Goal: Task Accomplishment & Management: Complete application form

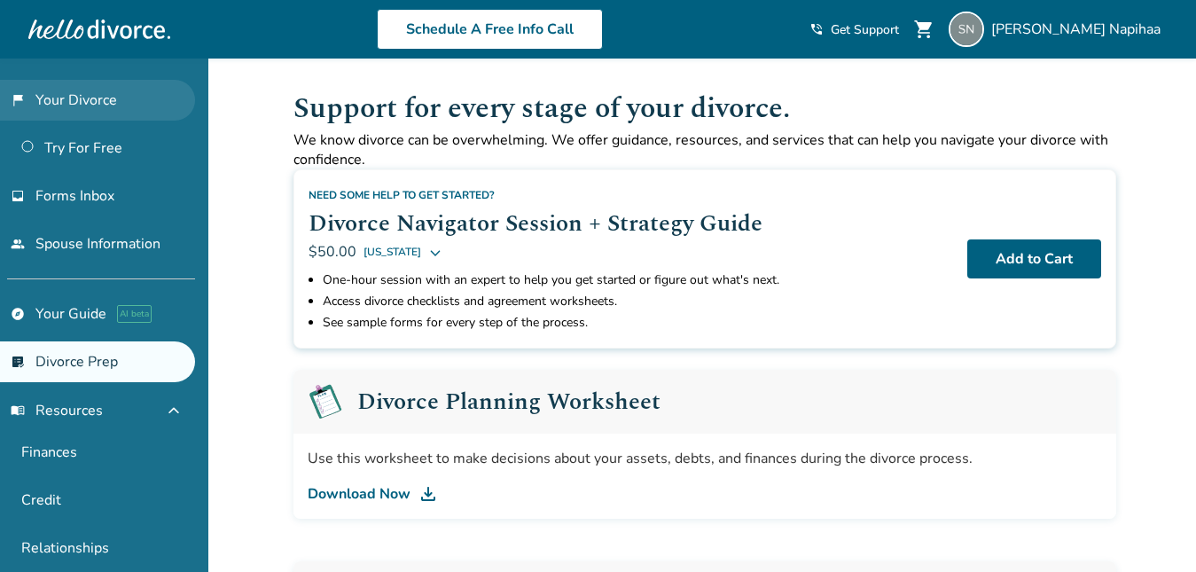
click at [101, 83] on link "flag_2 Your Divorce" at bounding box center [97, 100] width 195 height 41
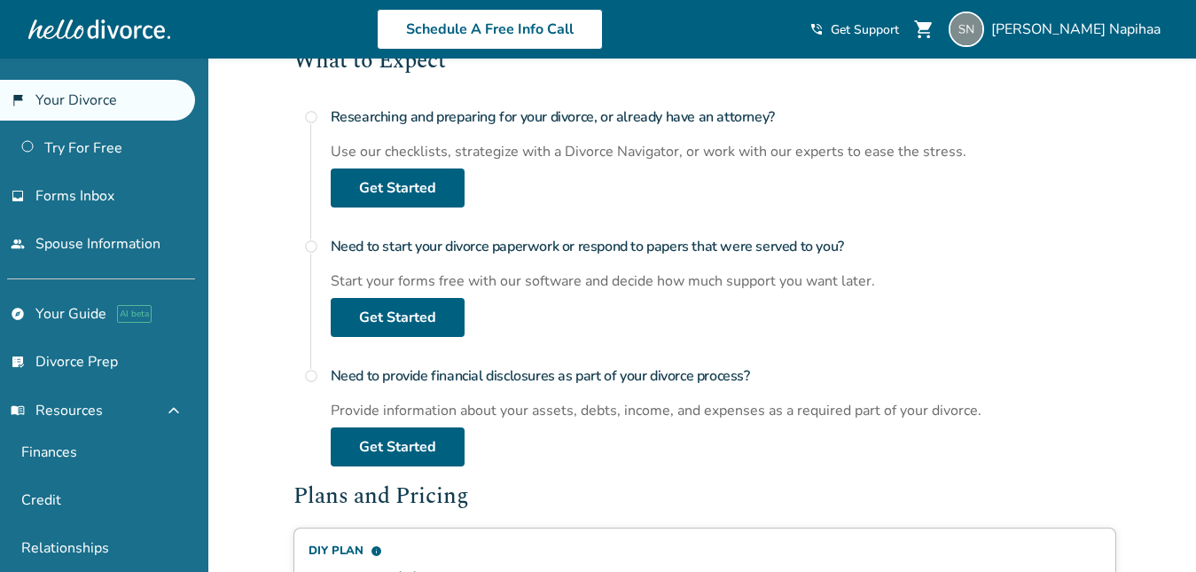
scroll to position [663, 0]
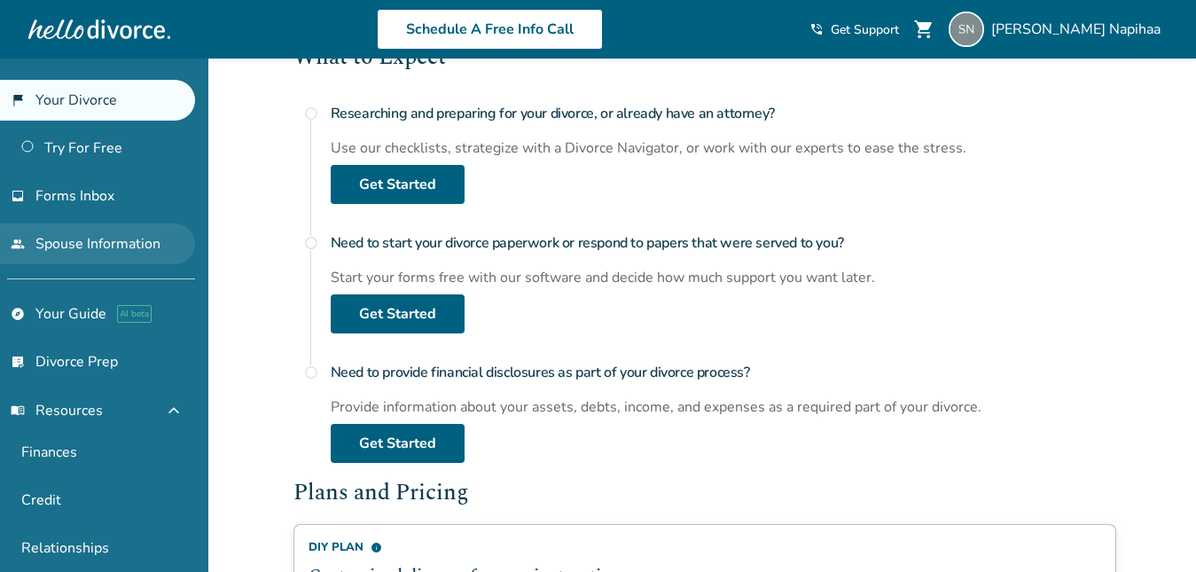
click at [127, 246] on link "people Spouse Information" at bounding box center [97, 244] width 195 height 41
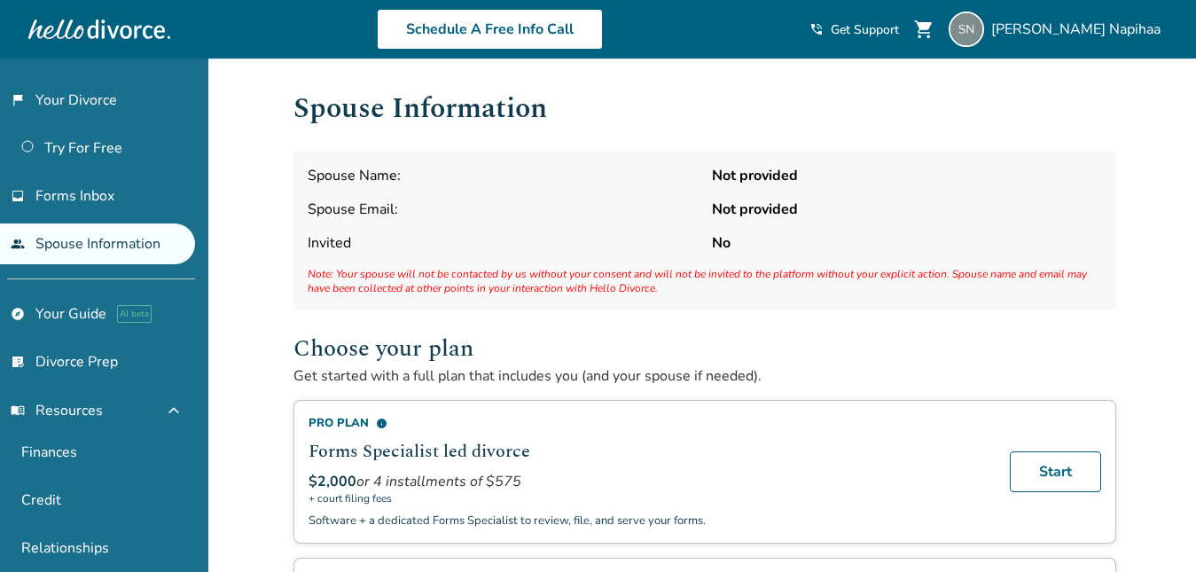
scroll to position [4, 0]
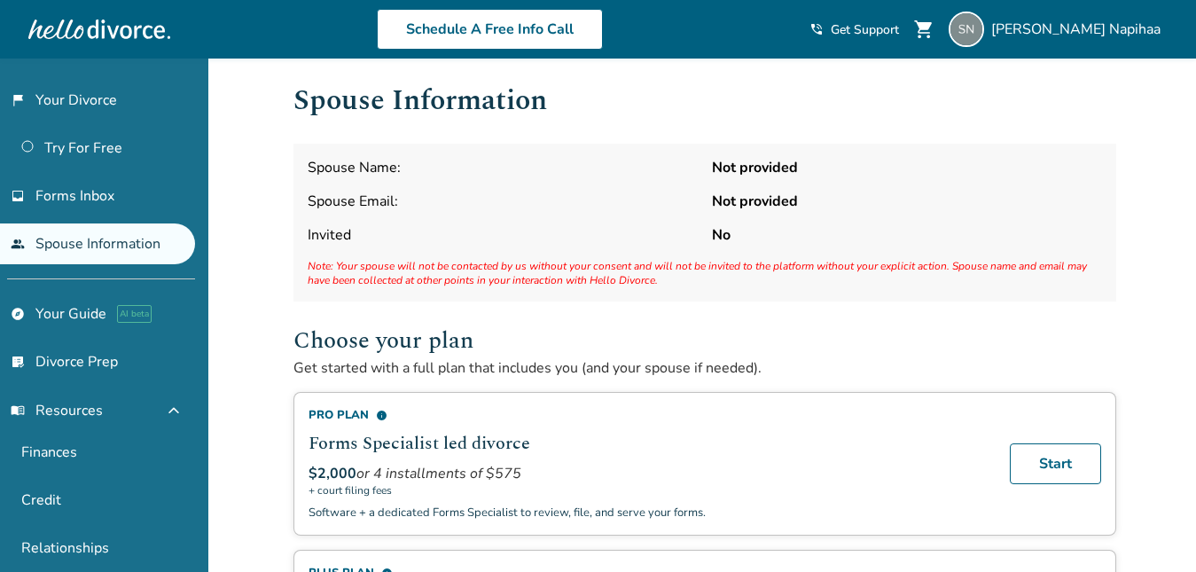
click at [448, 269] on span "Note: Your spouse will not be contacted by us without your consent and will not…" at bounding box center [705, 273] width 795 height 28
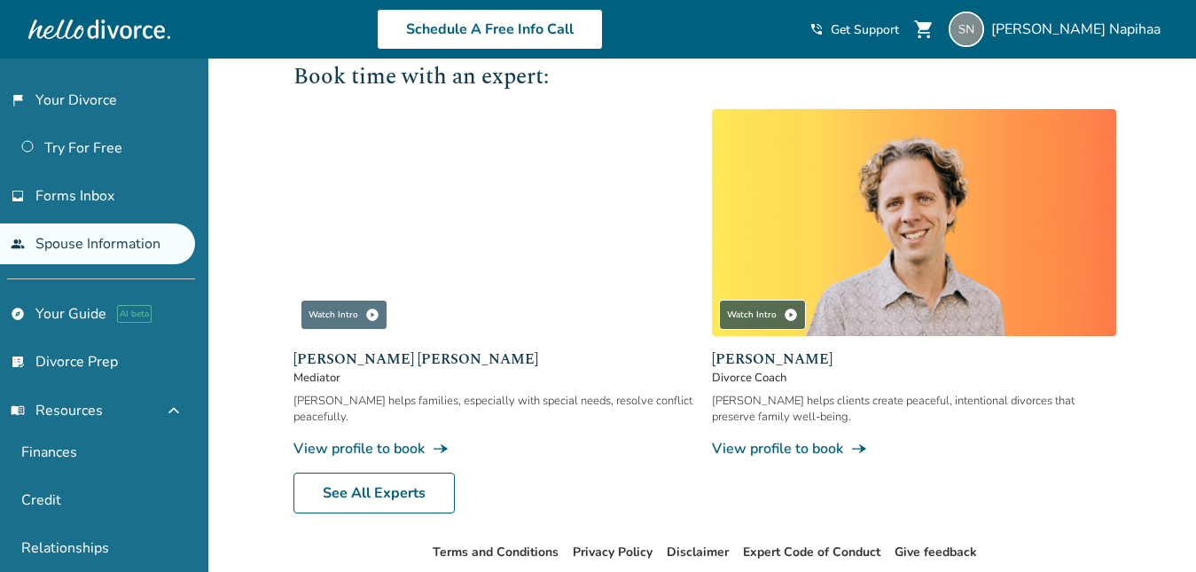
scroll to position [684, 0]
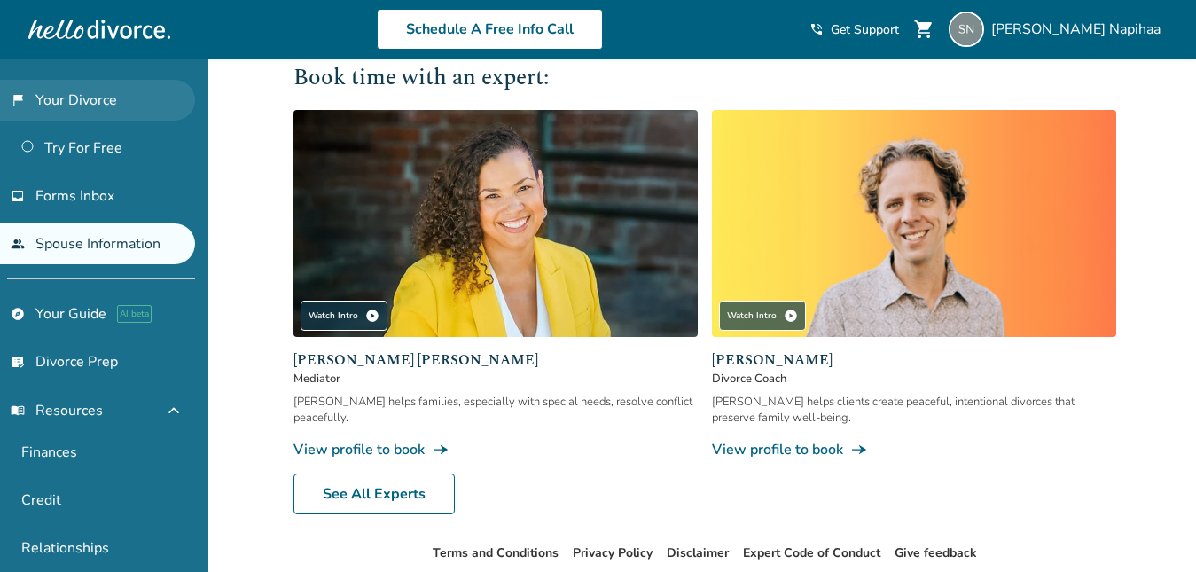
click at [105, 114] on link "flag_2 Your Divorce" at bounding box center [97, 100] width 195 height 41
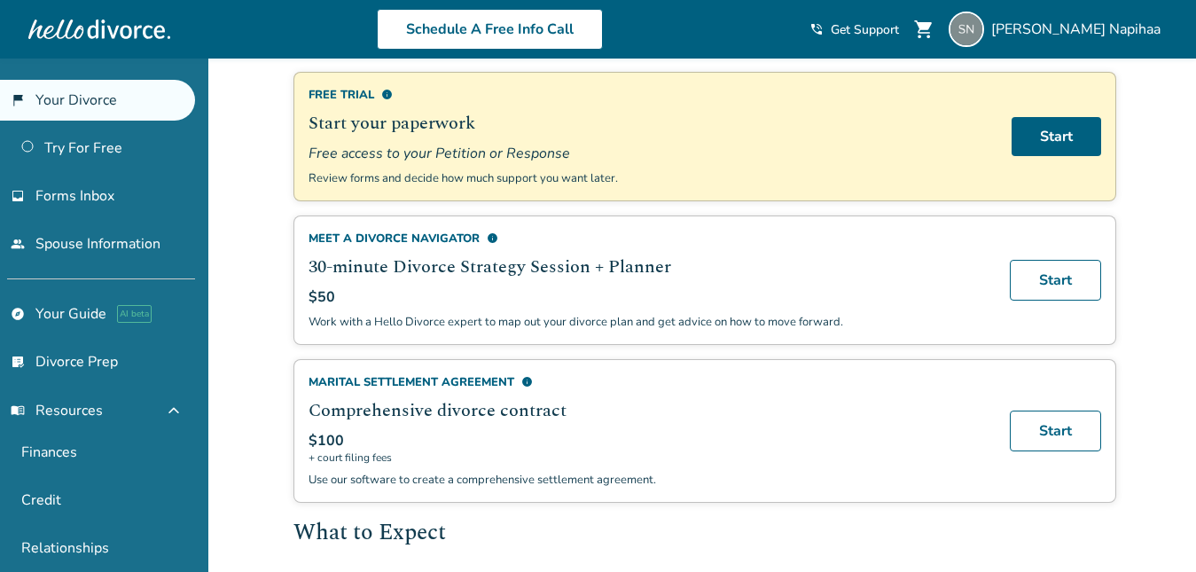
scroll to position [189, 0]
click at [1058, 138] on link "Start" at bounding box center [1057, 135] width 90 height 39
